Goal: Task Accomplishment & Management: Manage account settings

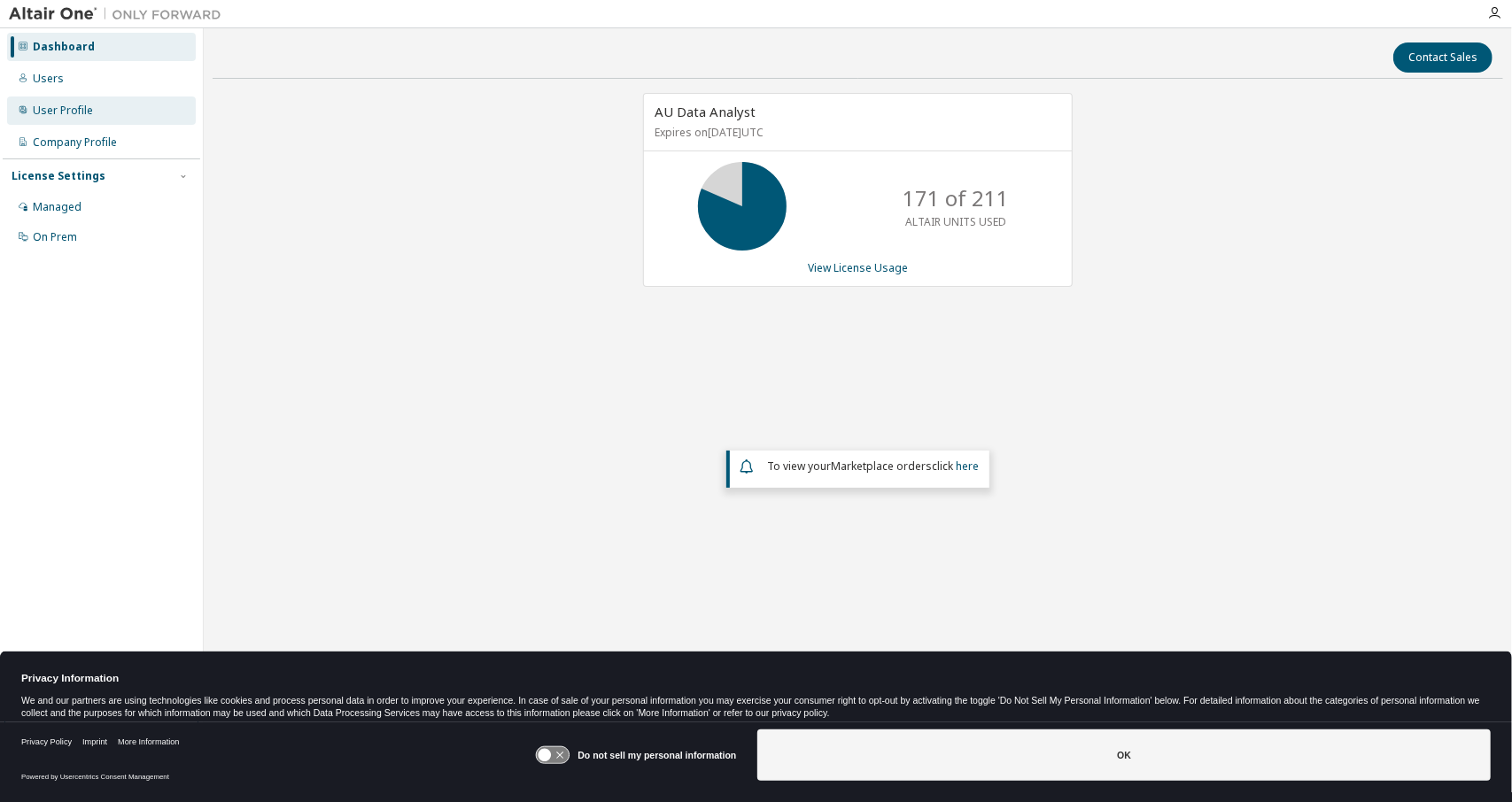
click at [64, 105] on div "User Profile" at bounding box center [63, 110] width 60 height 14
